Goal: Transaction & Acquisition: Book appointment/travel/reservation

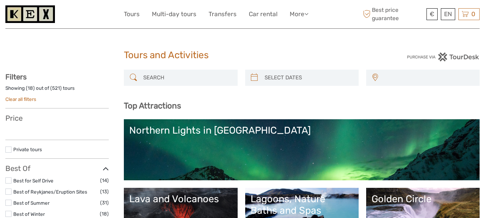
select select
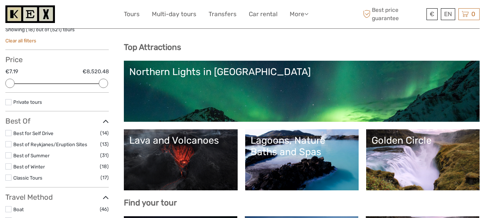
scroll to position [91, 0]
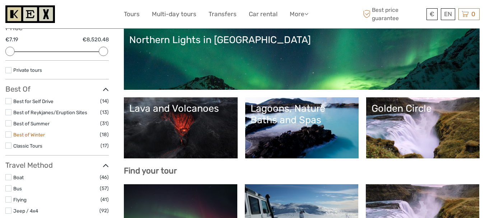
click at [33, 136] on link "Best of Winter" at bounding box center [29, 135] width 32 height 6
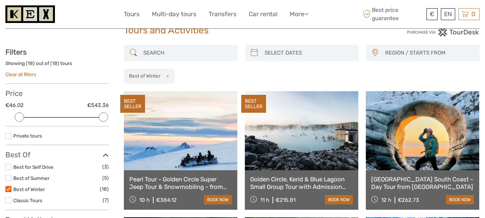
scroll to position [23, 0]
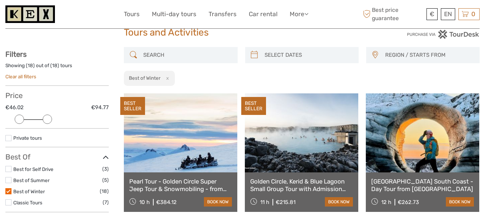
drag, startPoint x: 100, startPoint y: 119, endPoint x: 47, endPoint y: 120, distance: 52.5
click at [47, 120] on div at bounding box center [47, 119] width 9 height 9
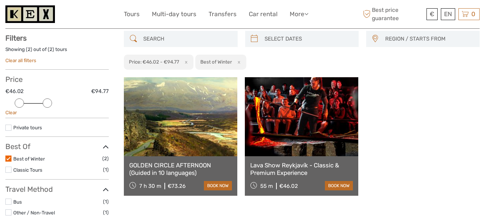
scroll to position [50, 0]
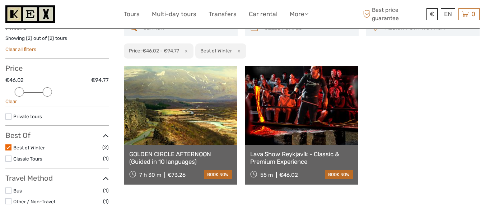
click at [183, 131] on link at bounding box center [181, 105] width 114 height 79
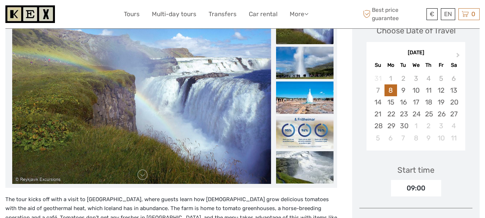
scroll to position [123, 0]
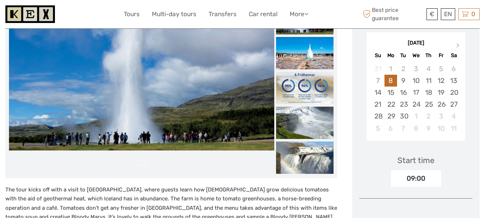
click at [304, 87] on img at bounding box center [304, 88] width 57 height 32
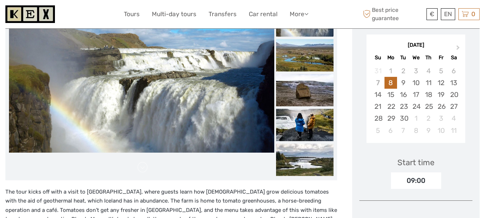
scroll to position [105, 0]
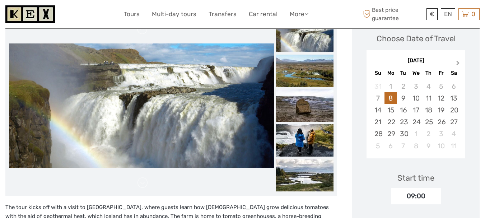
click at [459, 63] on span "Next Month" at bounding box center [459, 64] width 0 height 10
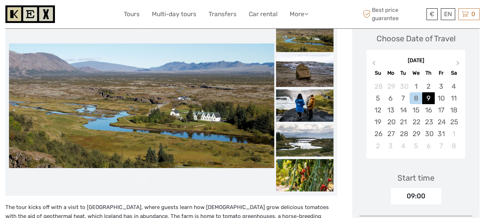
click at [426, 99] on div "9" at bounding box center [429, 98] width 13 height 12
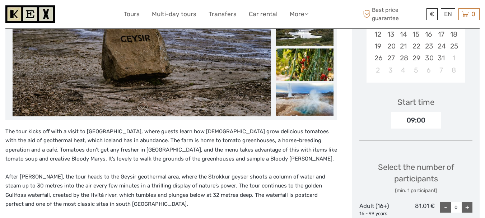
scroll to position [179, 0]
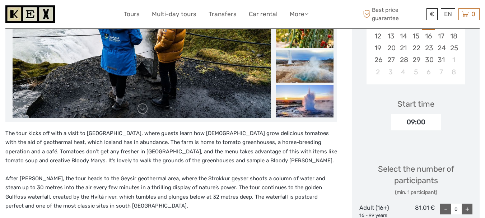
click at [417, 122] on div "09:00" at bounding box center [416, 122] width 50 height 17
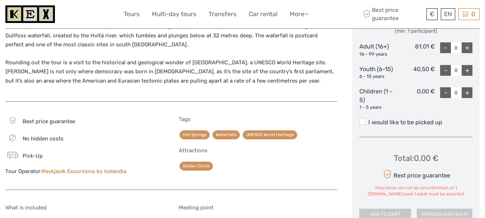
scroll to position [356, 0]
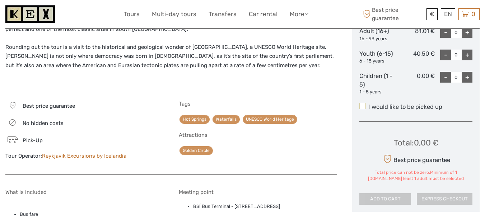
click at [364, 107] on span at bounding box center [363, 106] width 6 height 6
click at [369, 104] on input "I would like to be picked up" at bounding box center [369, 104] width 0 height 0
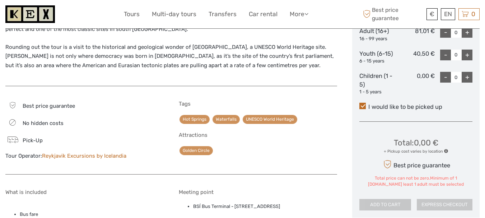
click at [446, 151] on span at bounding box center [447, 151] width 4 height 4
click at [364, 106] on span at bounding box center [363, 106] width 6 height 6
click at [369, 104] on input "I would like to be picked up" at bounding box center [369, 104] width 0 height 0
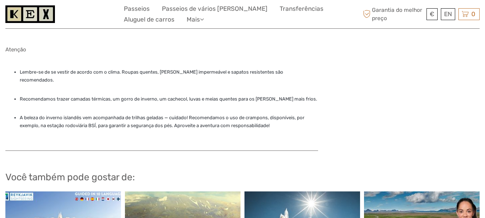
scroll to position [641, 0]
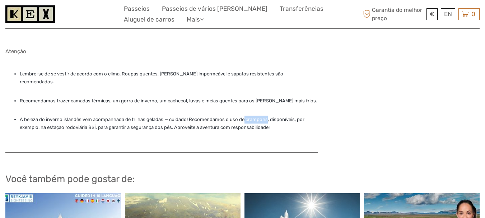
drag, startPoint x: 245, startPoint y: 87, endPoint x: 268, endPoint y: 87, distance: 23.4
click at [268, 117] on font "A beleza do inverno islandês vem acompanhada de trilhas geladas — cuidado! Reco…" at bounding box center [162, 123] width 285 height 13
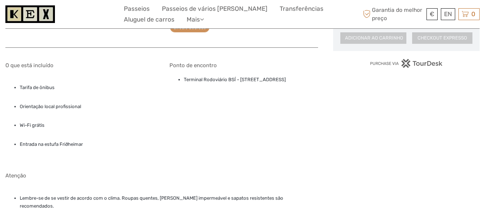
scroll to position [485, 0]
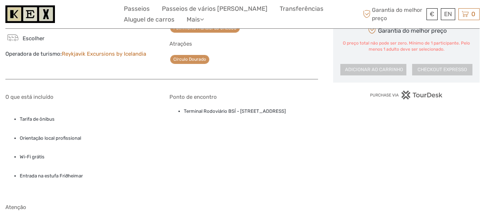
drag, startPoint x: 241, startPoint y: 87, endPoint x: 319, endPoint y: 91, distance: 78.0
click at [319, 94] on div "Ponto de encontro Terminal Rodoviário BSÍ - Vatnsmýrarvegur 10, Reykjavík, 101" at bounding box center [244, 144] width 149 height 100
copy font "Vatnsmýrarvegur 10, Reykjavík, 101"
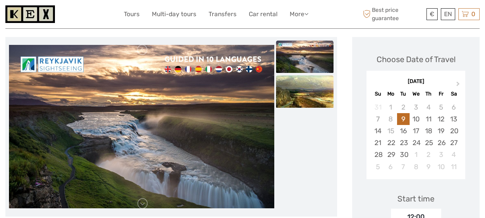
scroll to position [81, 0]
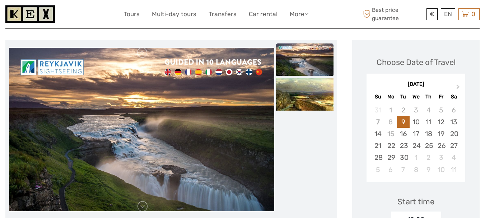
click at [201, 76] on img at bounding box center [142, 130] width 266 height 164
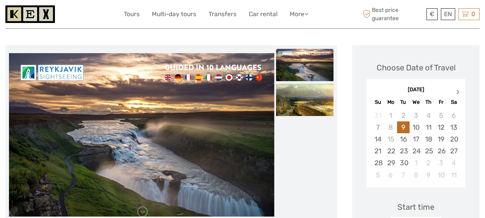
click at [455, 90] on button "Next Month" at bounding box center [459, 93] width 11 height 11
click at [427, 129] on div "9" at bounding box center [429, 127] width 13 height 12
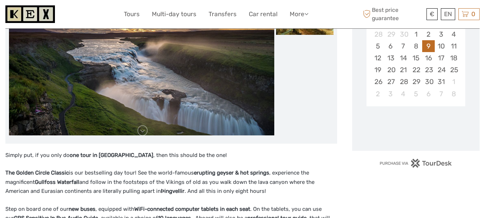
scroll to position [160, 0]
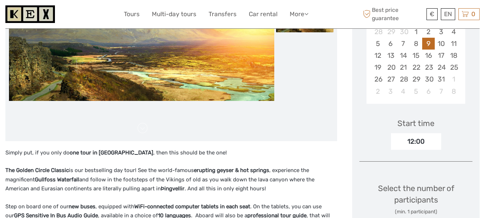
click at [418, 141] on div "12:00" at bounding box center [416, 141] width 50 height 17
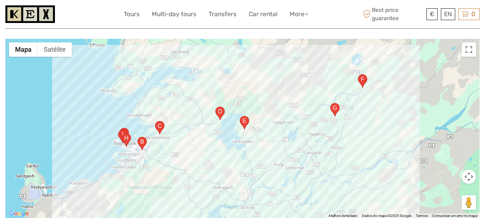
scroll to position [993, 0]
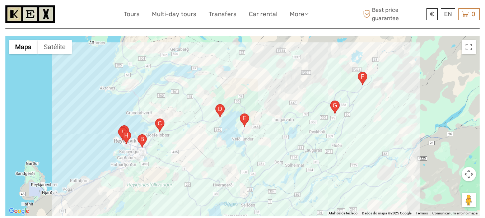
click at [216, 104] on area "36, 806, Islândia" at bounding box center [216, 104] width 0 height 0
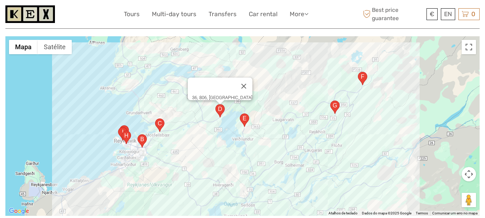
click at [155, 119] on area "36, 270 Mosfellsbær, Islândia" at bounding box center [155, 119] width 0 height 0
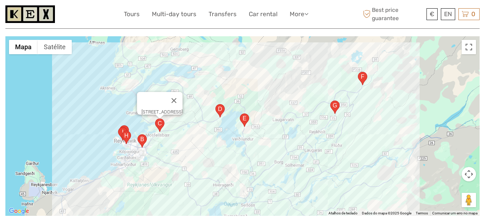
click at [240, 114] on area "36, 806, Islândia" at bounding box center [240, 114] width 0 height 0
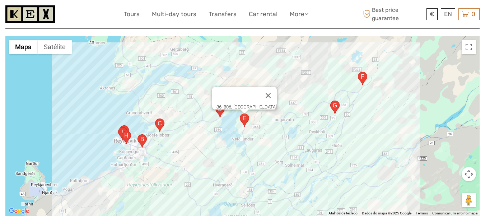
click at [331, 101] on area "35, 806, Islândia" at bounding box center [331, 101] width 0 height 0
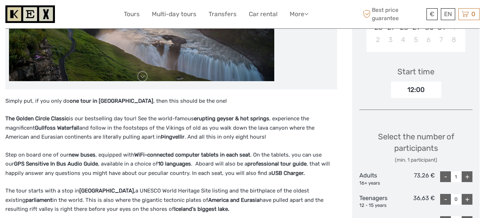
scroll to position [241, 0]
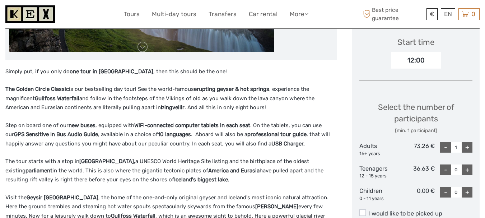
click at [421, 61] on div "12:00" at bounding box center [416, 60] width 50 height 17
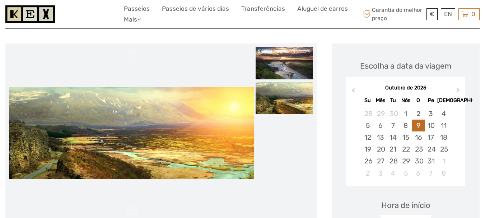
scroll to position [0, 0]
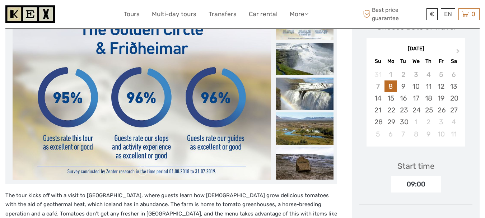
scroll to position [115, 0]
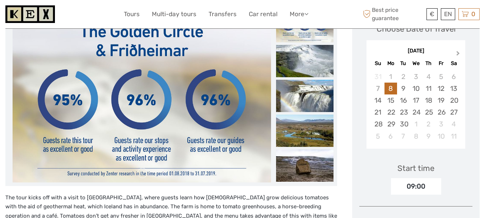
click at [459, 52] on button "Next Month" at bounding box center [459, 54] width 11 height 11
click at [429, 88] on div "9" at bounding box center [429, 89] width 13 height 12
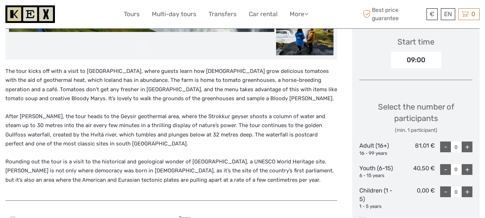
scroll to position [249, 0]
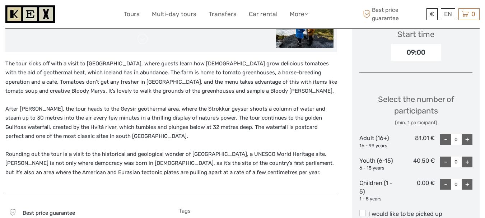
click at [415, 54] on div "09:00" at bounding box center [416, 52] width 50 height 17
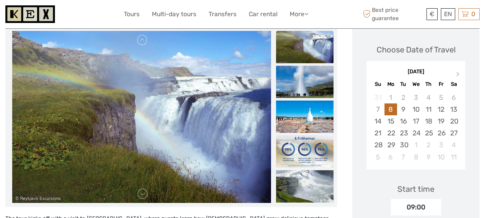
scroll to position [121, 0]
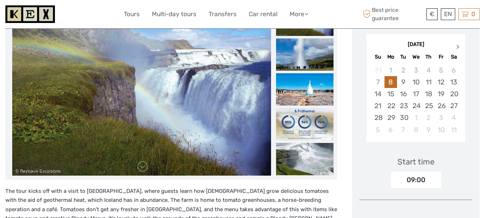
click at [459, 48] on span "Next Month" at bounding box center [459, 48] width 0 height 10
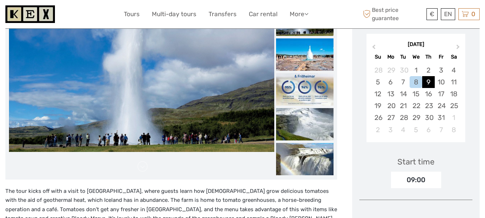
click at [428, 80] on div "9" at bounding box center [429, 82] width 13 height 12
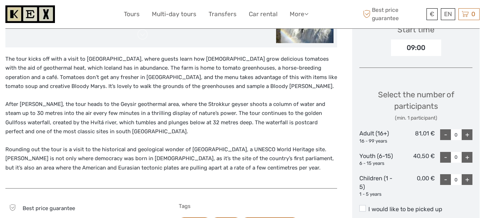
scroll to position [248, 0]
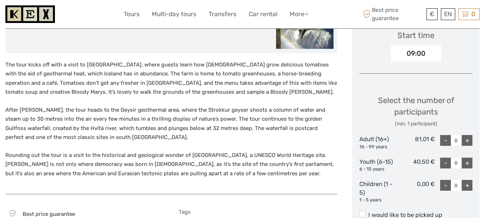
click at [425, 55] on div "09:00" at bounding box center [416, 53] width 50 height 17
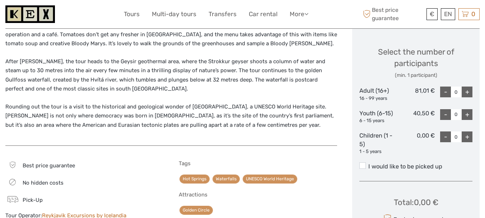
scroll to position [294, 0]
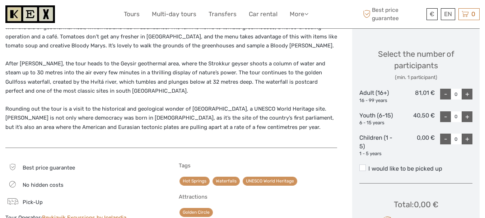
click at [471, 95] on div "+" at bounding box center [467, 94] width 11 height 11
type input "1"
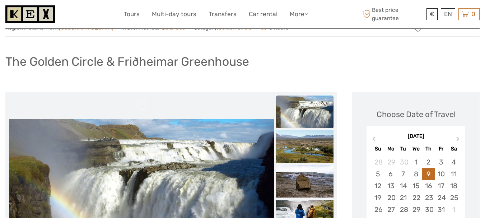
scroll to position [0, 0]
